Goal: Obtain resource: Download file/media

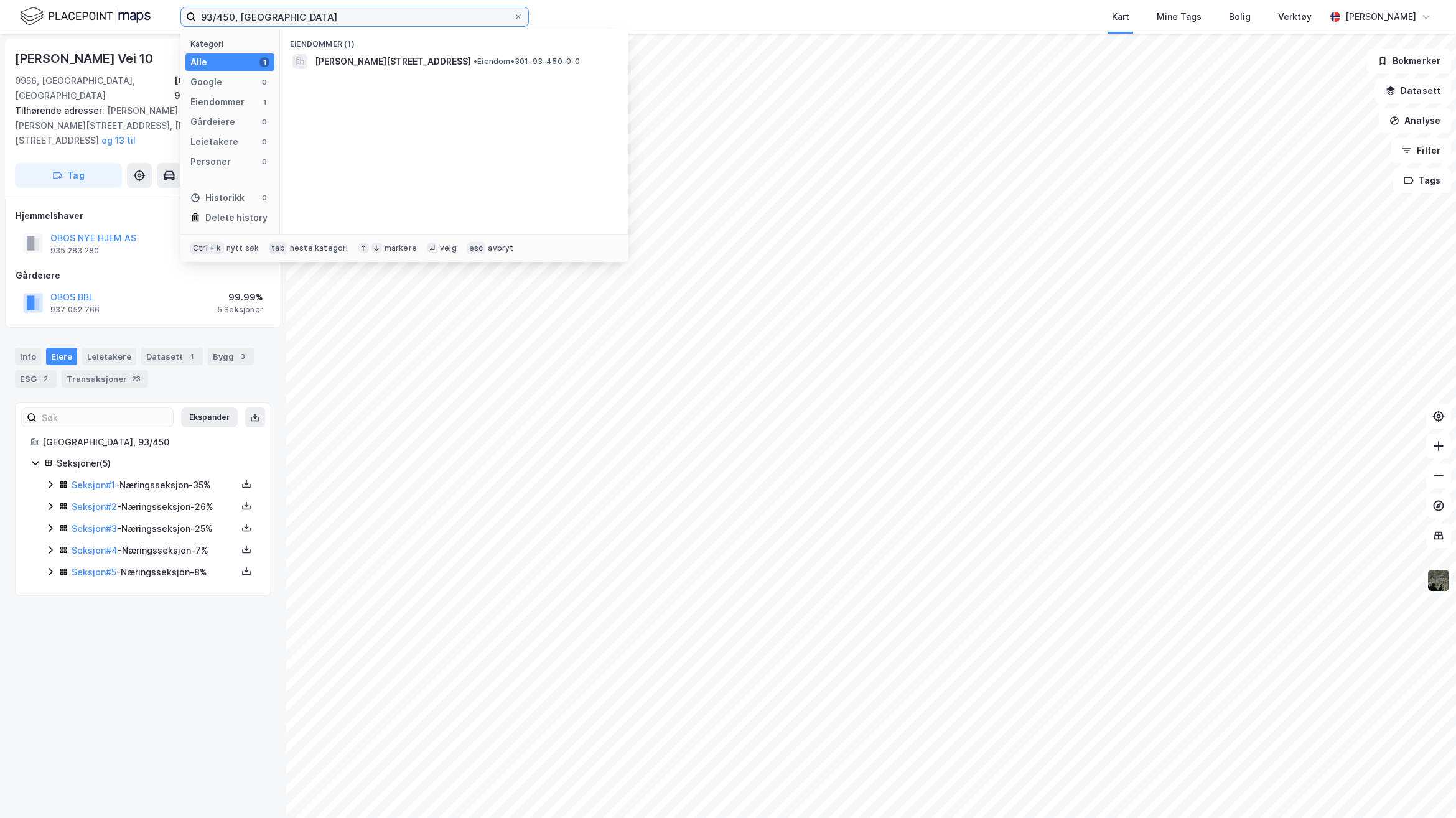
drag, startPoint x: 263, startPoint y: 20, endPoint x: 22, endPoint y: 6, distance: 241.4
click at [22, 6] on div "93/450, [GEOGRAPHIC_DATA] Kategori Alle 1 Google 0 Eiendommer 1 Gårdeiere 0 Lei…" at bounding box center [728, 16] width 1456 height 33
click at [440, 61] on span "[STREET_ADDRESS]" at bounding box center [464, 61] width 299 height 15
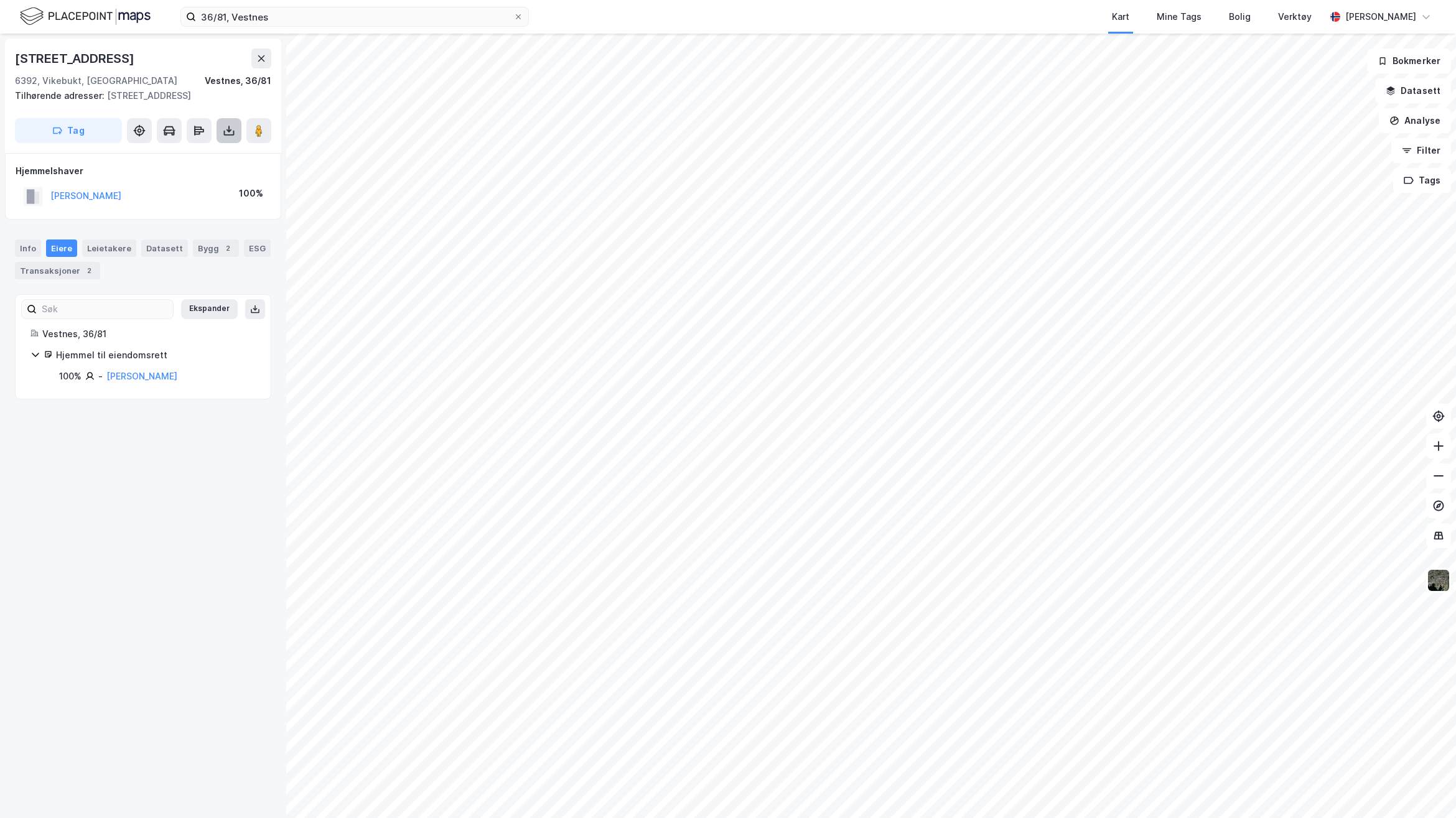
click at [231, 137] on icon at bounding box center [229, 131] width 13 height 13
drag, startPoint x: 187, startPoint y: 175, endPoint x: 193, endPoint y: 185, distance: 11.7
click at [185, 161] on div "Last ned grunnbok" at bounding box center [168, 156] width 72 height 10
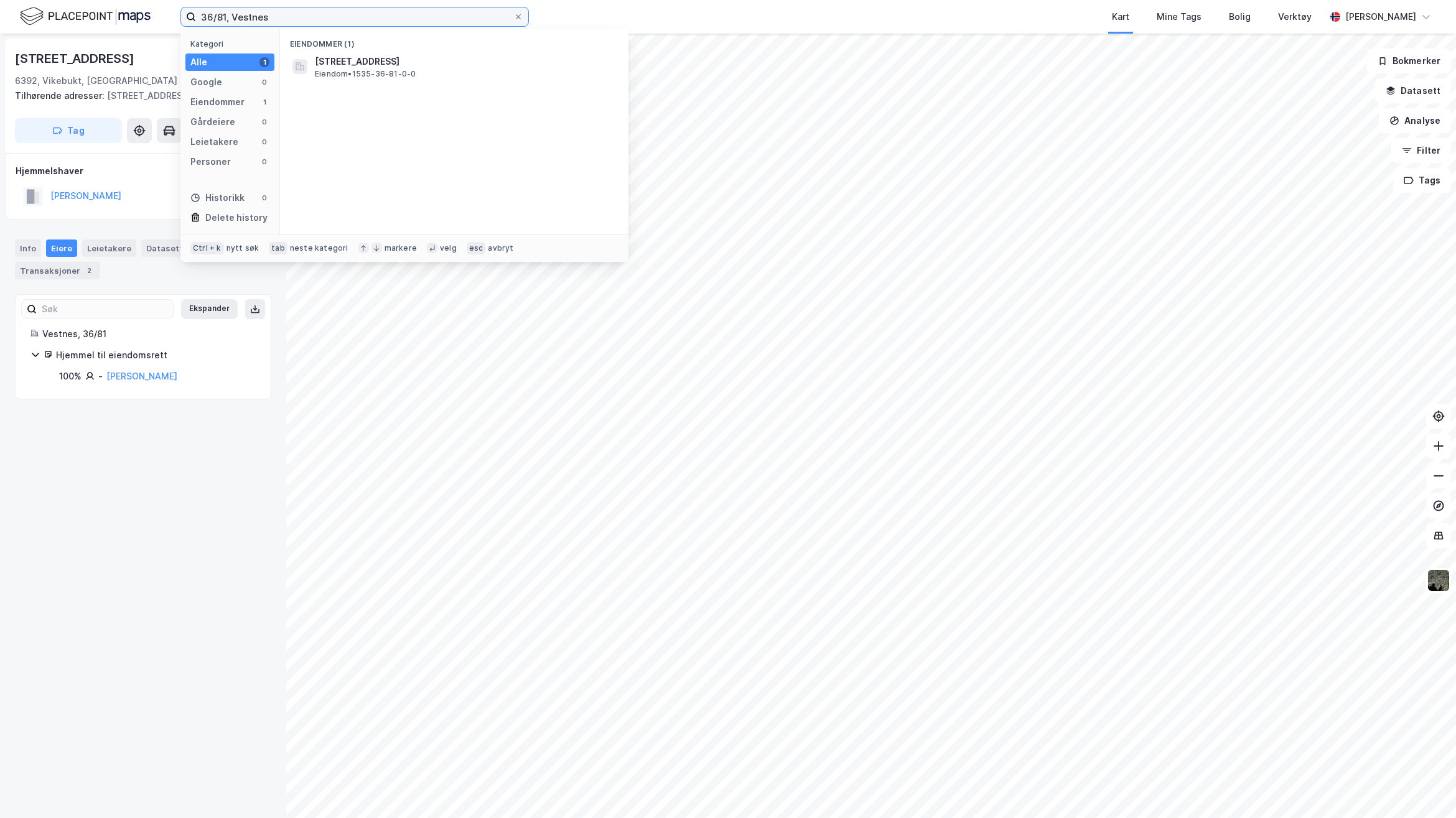
drag, startPoint x: 293, startPoint y: 23, endPoint x: 137, endPoint y: 21, distance: 156.0
click at [147, 21] on div "36/81, Vestnes Kategori Alle 1 Google 0 Eiendommer 1 Gårdeiere 0 Leietakere 0 P…" at bounding box center [728, 16] width 1456 height 33
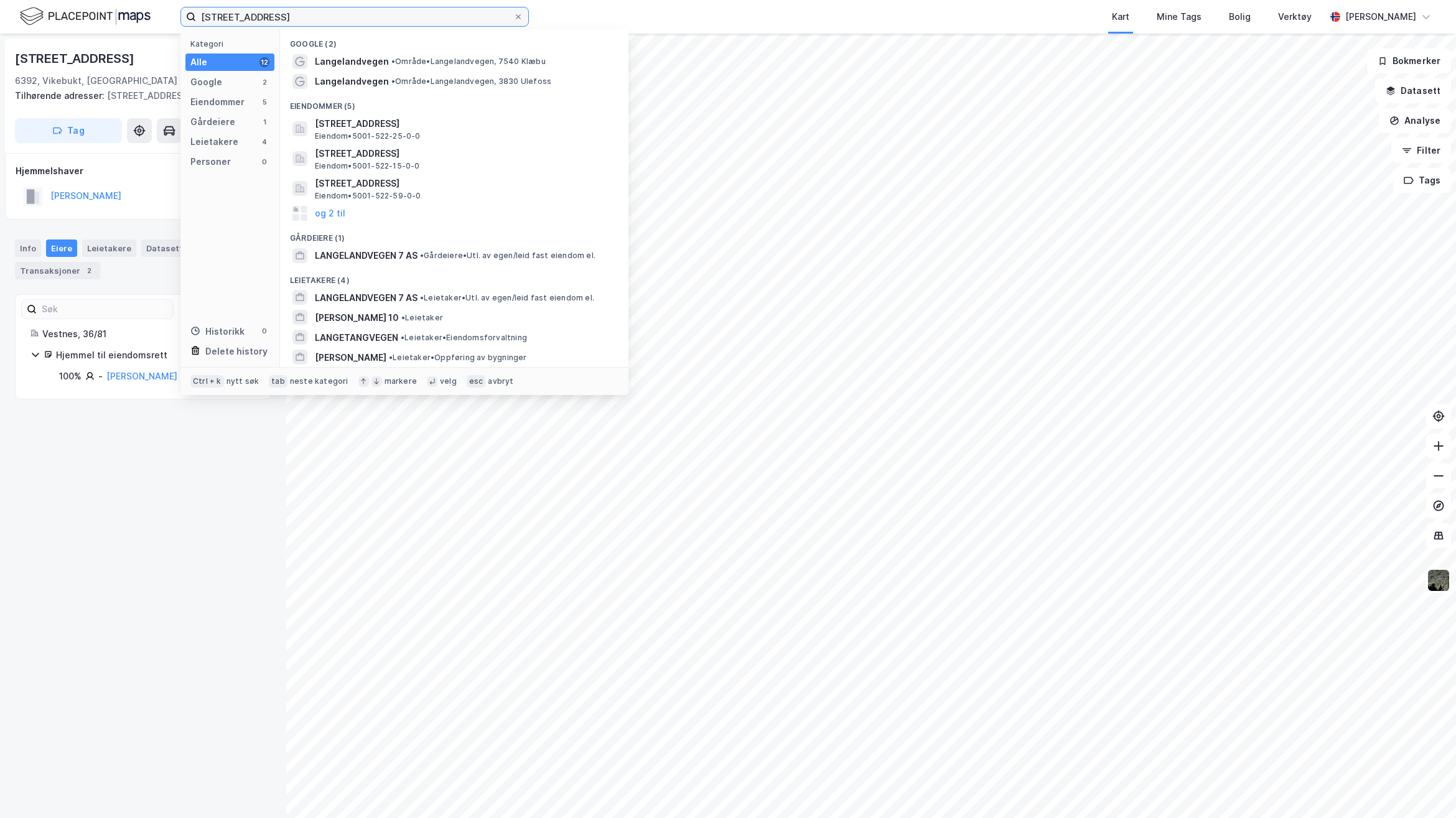
type input "[STREET_ADDRESS]"
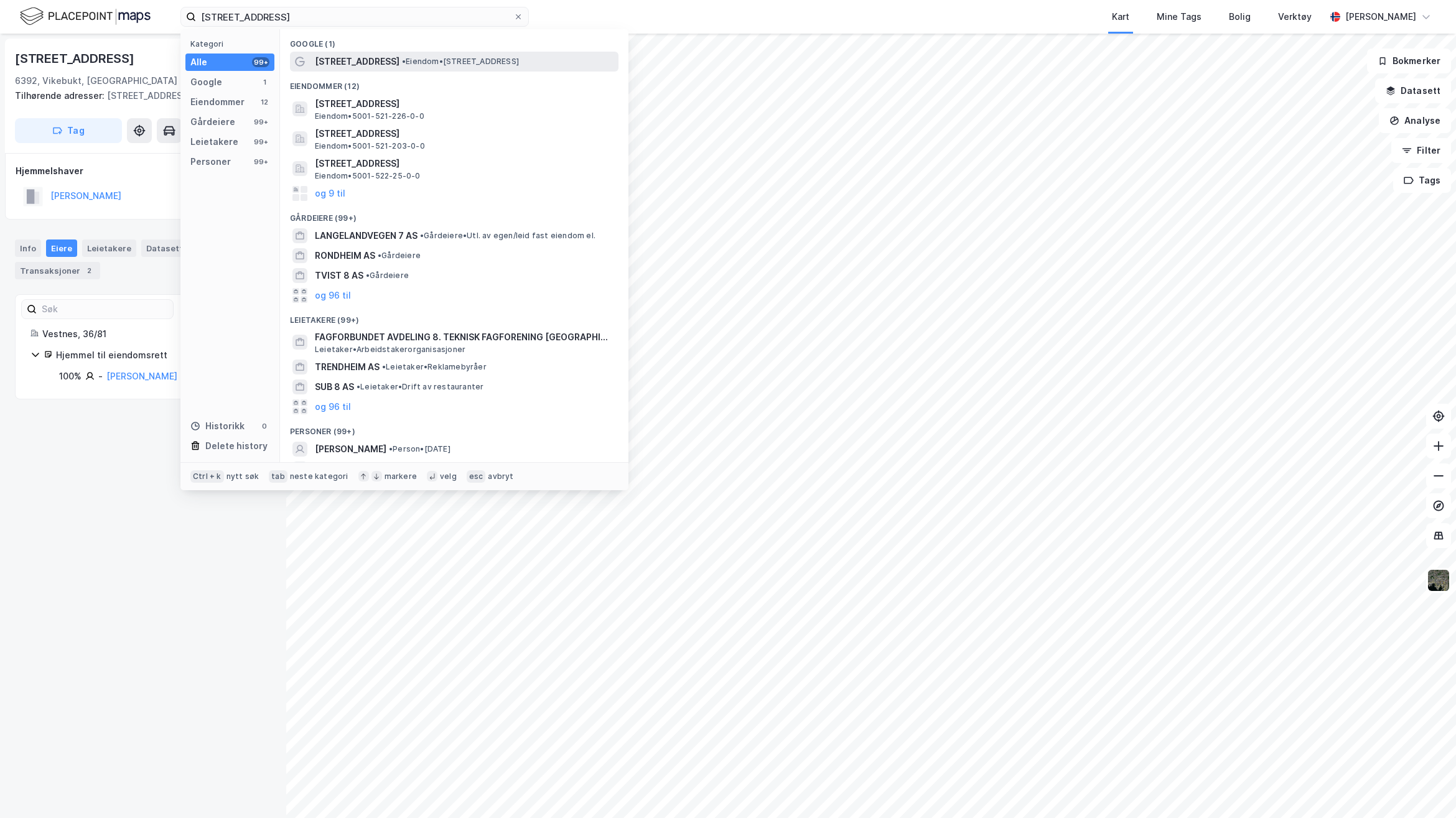
click at [371, 59] on span "[STREET_ADDRESS]" at bounding box center [357, 61] width 85 height 15
